Goal: Use online tool/utility: Use online tool/utility

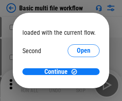
click at [77, 72] on span "Open" at bounding box center [84, 75] width 14 height 6
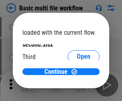
scroll to position [23, 0]
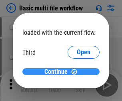
click at [58, 72] on span "Continue" at bounding box center [55, 72] width 23 height 6
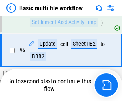
scroll to position [278, 0]
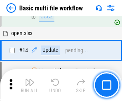
click at [30, 85] on img "button" at bounding box center [30, 83] width 10 height 10
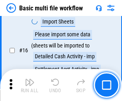
scroll to position [532, 0]
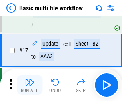
click at [30, 85] on img "button" at bounding box center [30, 83] width 10 height 10
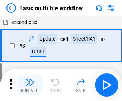
click at [30, 85] on img "button" at bounding box center [30, 83] width 10 height 10
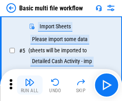
click at [30, 85] on img "button" at bounding box center [30, 83] width 10 height 10
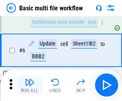
click at [30, 85] on img "button" at bounding box center [30, 83] width 10 height 10
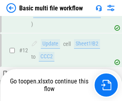
scroll to position [476, 0]
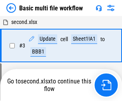
scroll to position [137, 0]
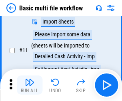
click at [30, 85] on img "button" at bounding box center [30, 83] width 10 height 10
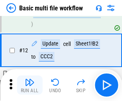
click at [30, 85] on img "button" at bounding box center [30, 83] width 10 height 10
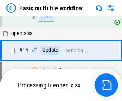
scroll to position [532, 0]
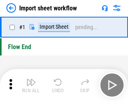
click at [30, 85] on img "button" at bounding box center [31, 83] width 10 height 10
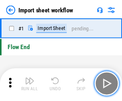
scroll to position [3, 0]
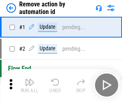
click at [30, 85] on img "button" at bounding box center [30, 83] width 10 height 10
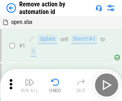
scroll to position [30, 0]
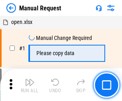
scroll to position [27, 0]
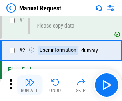
click at [30, 85] on img "button" at bounding box center [30, 83] width 10 height 10
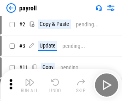
click at [30, 85] on img "button" at bounding box center [30, 83] width 10 height 10
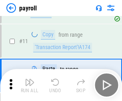
scroll to position [99, 0]
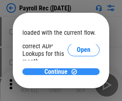
click at [58, 72] on span "Continue" at bounding box center [55, 72] width 23 height 6
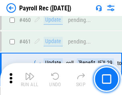
scroll to position [4260, 0]
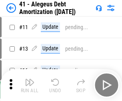
click at [30, 85] on img "button" at bounding box center [30, 83] width 10 height 10
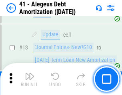
scroll to position [99, 0]
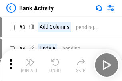
click at [30, 65] on img "button" at bounding box center [30, 63] width 10 height 10
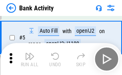
scroll to position [42, 0]
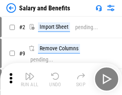
click at [30, 79] on img "button" at bounding box center [30, 77] width 10 height 10
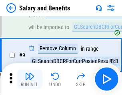
click at [30, 79] on img "button" at bounding box center [30, 77] width 10 height 10
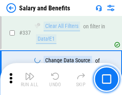
scroll to position [3743, 0]
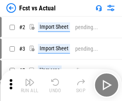
click at [30, 79] on img "button" at bounding box center [30, 83] width 10 height 10
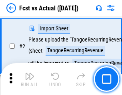
scroll to position [75, 0]
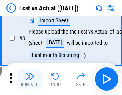
click at [30, 79] on img "button" at bounding box center [30, 77] width 10 height 10
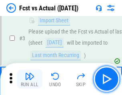
scroll to position [120, 0]
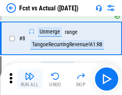
click at [30, 79] on img "button" at bounding box center [30, 77] width 10 height 10
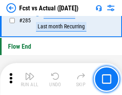
scroll to position [3783, 0]
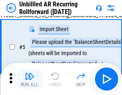
click at [30, 79] on img "button" at bounding box center [30, 77] width 10 height 10
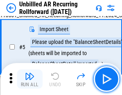
scroll to position [75, 0]
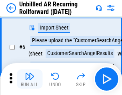
click at [30, 79] on img "button" at bounding box center [30, 77] width 10 height 10
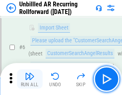
scroll to position [129, 0]
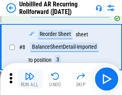
click at [30, 79] on img "button" at bounding box center [30, 77] width 10 height 10
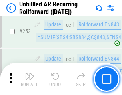
scroll to position [2715, 0]
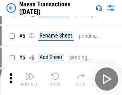
click at [30, 79] on img "button" at bounding box center [30, 77] width 10 height 10
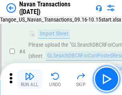
scroll to position [69, 0]
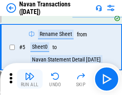
click at [30, 79] on img "button" at bounding box center [30, 77] width 10 height 10
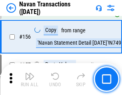
scroll to position [2592, 0]
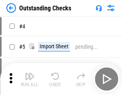
click at [30, 79] on img "button" at bounding box center [30, 77] width 10 height 10
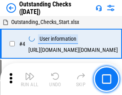
scroll to position [84, 0]
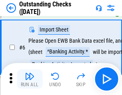
click at [30, 79] on img "button" at bounding box center [30, 77] width 10 height 10
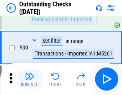
click at [30, 79] on img "button" at bounding box center [30, 77] width 10 height 10
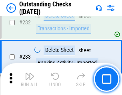
scroll to position [2427, 0]
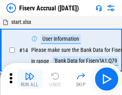
click at [30, 79] on img "button" at bounding box center [30, 77] width 10 height 10
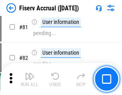
scroll to position [1050, 0]
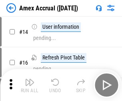
click at [30, 79] on img "button" at bounding box center [30, 83] width 10 height 10
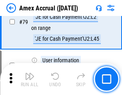
scroll to position [1038, 0]
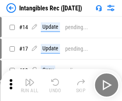
click at [30, 85] on img "button" at bounding box center [30, 83] width 10 height 10
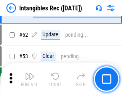
scroll to position [311, 0]
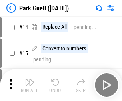
click at [30, 79] on img "button" at bounding box center [30, 83] width 10 height 10
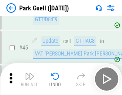
scroll to position [1000, 0]
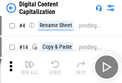
click at [30, 67] on img "button" at bounding box center [30, 65] width 10 height 10
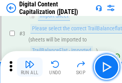
scroll to position [75, 0]
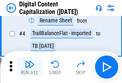
click at [30, 67] on img "button" at bounding box center [30, 65] width 10 height 10
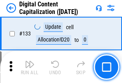
scroll to position [848, 0]
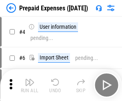
click at [30, 79] on img "button" at bounding box center [30, 83] width 10 height 10
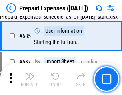
scroll to position [2198, 0]
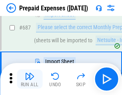
click at [30, 79] on img "button" at bounding box center [30, 77] width 10 height 10
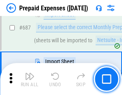
scroll to position [2239, 0]
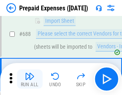
click at [30, 79] on img "button" at bounding box center [30, 77] width 10 height 10
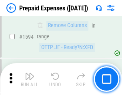
scroll to position [7783, 0]
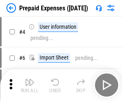
click at [30, 85] on img "button" at bounding box center [30, 83] width 10 height 10
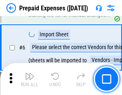
scroll to position [76, 0]
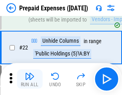
click at [30, 79] on img "button" at bounding box center [30, 77] width 10 height 10
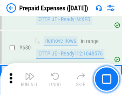
scroll to position [2783, 0]
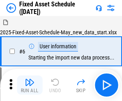
click at [30, 85] on img "button" at bounding box center [30, 83] width 10 height 10
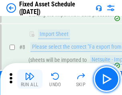
scroll to position [84, 0]
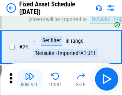
click at [30, 79] on img "button" at bounding box center [30, 77] width 10 height 10
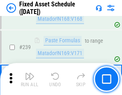
scroll to position [2476, 0]
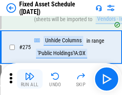
click at [30, 79] on img "button" at bounding box center [30, 77] width 10 height 10
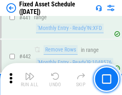
scroll to position [3573, 0]
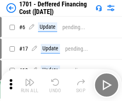
click at [30, 85] on img "button" at bounding box center [30, 83] width 10 height 10
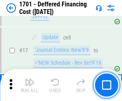
scroll to position [96, 0]
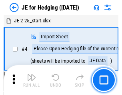
scroll to position [45, 0]
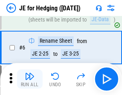
click at [30, 79] on img "button" at bounding box center [30, 77] width 10 height 10
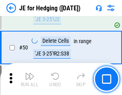
scroll to position [518, 0]
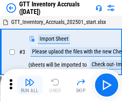
click at [30, 79] on img "button" at bounding box center [30, 83] width 10 height 10
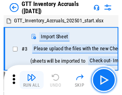
scroll to position [52, 0]
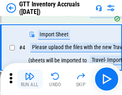
click at [30, 79] on img "button" at bounding box center [30, 77] width 10 height 10
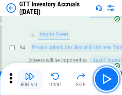
scroll to position [92, 0]
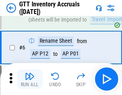
click at [30, 79] on img "button" at bounding box center [30, 77] width 10 height 10
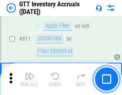
scroll to position [6067, 0]
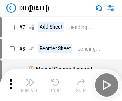
click at [30, 85] on img "button" at bounding box center [30, 83] width 10 height 10
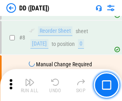
scroll to position [77, 0]
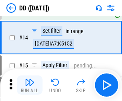
click at [30, 85] on img "button" at bounding box center [30, 83] width 10 height 10
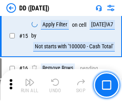
scroll to position [205, 0]
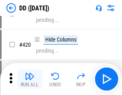
click at [30, 79] on img "button" at bounding box center [30, 77] width 10 height 10
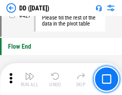
scroll to position [3826, 0]
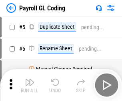
click at [30, 85] on img "button" at bounding box center [30, 83] width 10 height 10
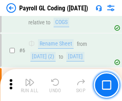
scroll to position [96, 0]
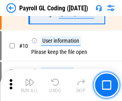
click at [30, 85] on img "button" at bounding box center [30, 83] width 10 height 10
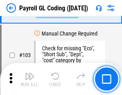
scroll to position [1875, 0]
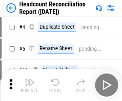
click at [30, 85] on img "button" at bounding box center [30, 83] width 10 height 10
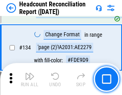
scroll to position [961, 0]
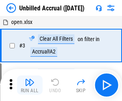
click at [30, 85] on img "button" at bounding box center [30, 83] width 10 height 10
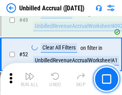
scroll to position [725, 0]
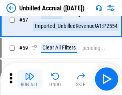
click at [30, 79] on img "button" at bounding box center [30, 77] width 10 height 10
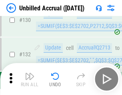
scroll to position [2381, 0]
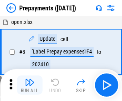
click at [30, 85] on img "button" at bounding box center [30, 83] width 10 height 10
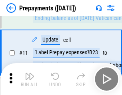
scroll to position [50, 0]
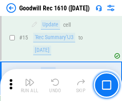
scroll to position [137, 0]
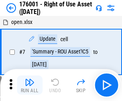
click at [30, 85] on img "button" at bounding box center [30, 83] width 10 height 10
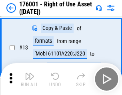
scroll to position [52, 0]
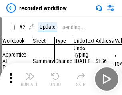
click at [30, 79] on img "button" at bounding box center [30, 77] width 10 height 10
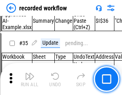
scroll to position [2498, 0]
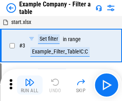
click at [30, 85] on img "button" at bounding box center [30, 83] width 10 height 10
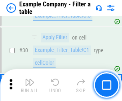
scroll to position [731, 0]
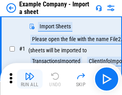
click at [30, 79] on img "button" at bounding box center [30, 77] width 10 height 10
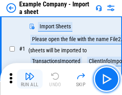
scroll to position [67, 0]
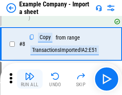
click at [30, 79] on img "button" at bounding box center [30, 77] width 10 height 10
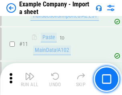
scroll to position [177, 0]
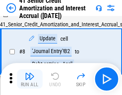
click at [30, 79] on img "button" at bounding box center [30, 77] width 10 height 10
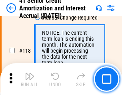
click at [30, 79] on img "button" at bounding box center [30, 77] width 10 height 10
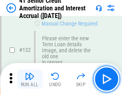
scroll to position [835, 0]
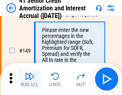
click at [30, 79] on img "button" at bounding box center [30, 77] width 10 height 10
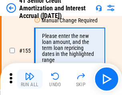
click at [30, 79] on img "button" at bounding box center [30, 77] width 10 height 10
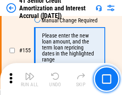
scroll to position [974, 0]
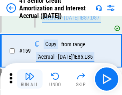
click at [30, 79] on img "button" at bounding box center [30, 77] width 10 height 10
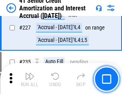
scroll to position [1790, 0]
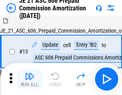
click at [30, 79] on img "button" at bounding box center [30, 77] width 10 height 10
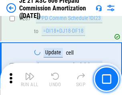
scroll to position [1471, 0]
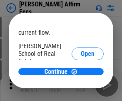
click at [81, 93] on span "Open" at bounding box center [88, 96] width 14 height 6
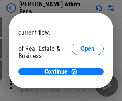
click at [81, 84] on span "Open" at bounding box center [88, 87] width 14 height 6
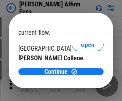
click at [81, 75] on span "Open" at bounding box center [88, 78] width 14 height 6
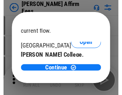
scroll to position [126, 0]
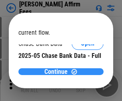
click at [58, 72] on span "Continue" at bounding box center [55, 72] width 23 height 6
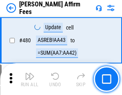
scroll to position [2173, 0]
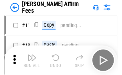
scroll to position [8, 0]
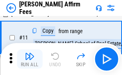
click at [30, 59] on img "button" at bounding box center [30, 57] width 10 height 10
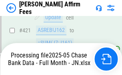
scroll to position [2183, 0]
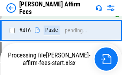
scroll to position [1692, 0]
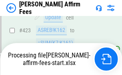
scroll to position [2096, 0]
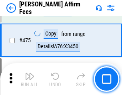
scroll to position [2086, 0]
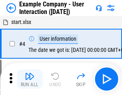
click at [30, 79] on img "button" at bounding box center [30, 77] width 10 height 10
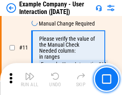
scroll to position [173, 0]
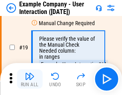
click at [30, 79] on img "button" at bounding box center [30, 77] width 10 height 10
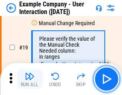
click at [30, 79] on img "button" at bounding box center [30, 77] width 10 height 10
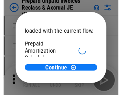
scroll to position [48, 0]
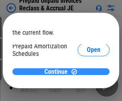
click at [58, 72] on span "Continue" at bounding box center [55, 72] width 23 height 6
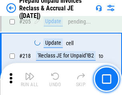
scroll to position [1036, 0]
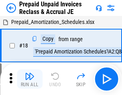
click at [30, 79] on img "button" at bounding box center [30, 77] width 10 height 10
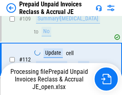
scroll to position [612, 0]
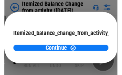
scroll to position [58, 0]
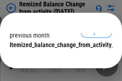
click at [58, 58] on span "Continue" at bounding box center [55, 61] width 23 height 6
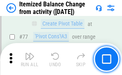
scroll to position [781, 0]
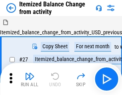
scroll to position [12, 0]
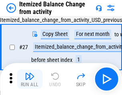
click at [30, 79] on img "button" at bounding box center [30, 77] width 10 height 10
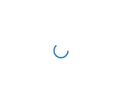
scroll to position [4, 0]
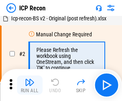
click at [30, 85] on img "button" at bounding box center [30, 83] width 10 height 10
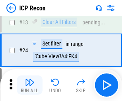
click at [30, 85] on img "button" at bounding box center [30, 83] width 10 height 10
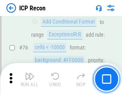
scroll to position [718, 0]
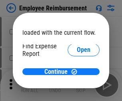
click at [77, 93] on span "Open" at bounding box center [84, 96] width 14 height 6
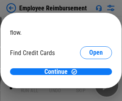
scroll to position [47, 0]
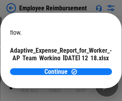
click at [89, 67] on span "Open" at bounding box center [96, 70] width 14 height 6
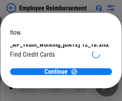
scroll to position [83, 0]
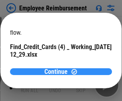
click at [58, 72] on span "Continue" at bounding box center [55, 72] width 23 height 6
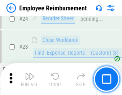
scroll to position [374, 0]
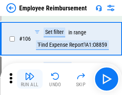
click at [30, 79] on img "button" at bounding box center [30, 77] width 10 height 10
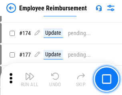
click at [30, 79] on img "button" at bounding box center [30, 77] width 10 height 10
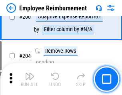
scroll to position [2022, 0]
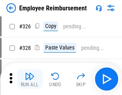
click at [30, 79] on img "button" at bounding box center [30, 77] width 10 height 10
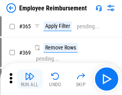
click at [30, 79] on img "button" at bounding box center [30, 77] width 10 height 10
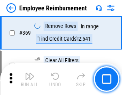
scroll to position [4121, 0]
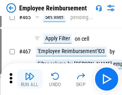
click at [30, 79] on img "button" at bounding box center [30, 77] width 10 height 10
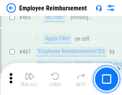
click at [30, 79] on img "button" at bounding box center [30, 77] width 10 height 10
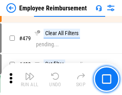
scroll to position [4937, 0]
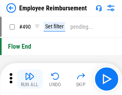
click at [30, 79] on img "button" at bounding box center [30, 77] width 10 height 10
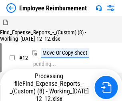
scroll to position [27, 0]
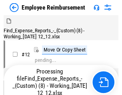
scroll to position [27, 0]
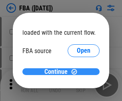
click at [58, 72] on span "Continue" at bounding box center [55, 72] width 23 height 6
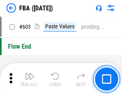
scroll to position [6239, 0]
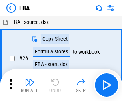
scroll to position [8, 0]
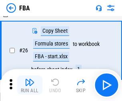
click at [30, 85] on img "button" at bounding box center [30, 83] width 10 height 10
